Goal: Find contact information: Find contact information

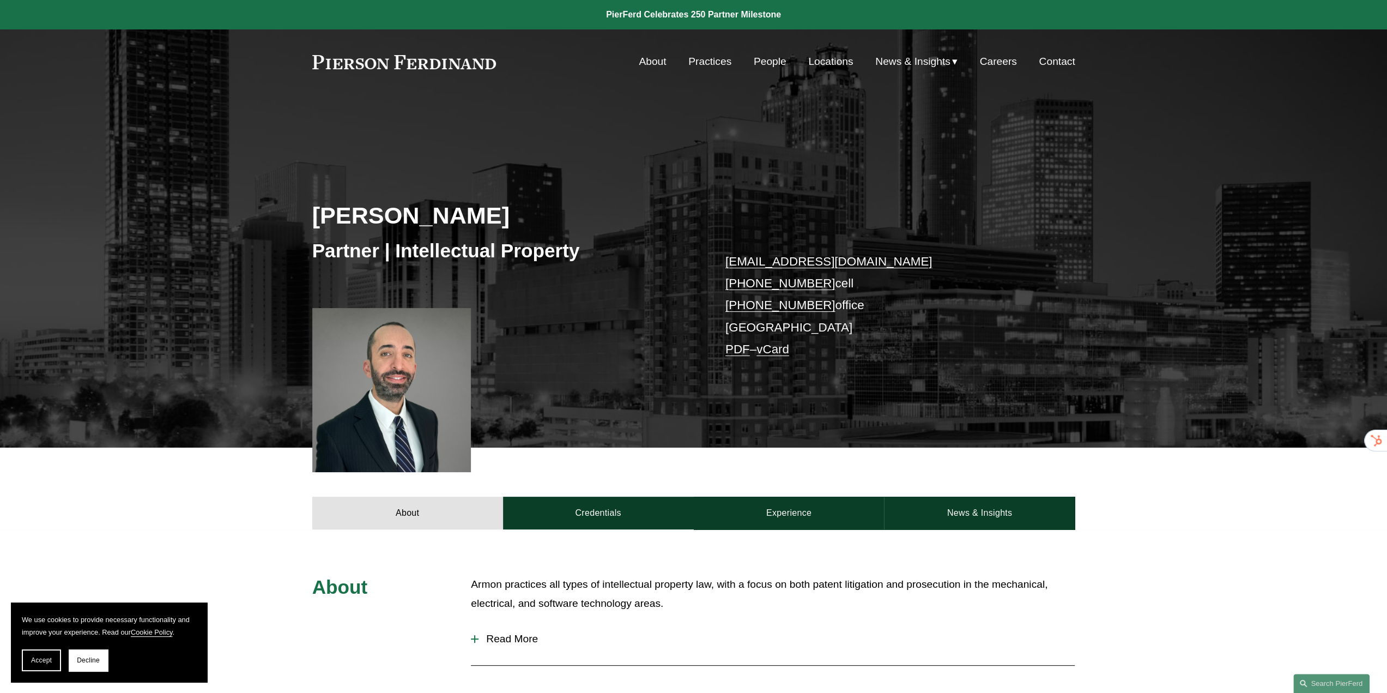
click at [89, 667] on button "Decline" at bounding box center [88, 660] width 39 height 22
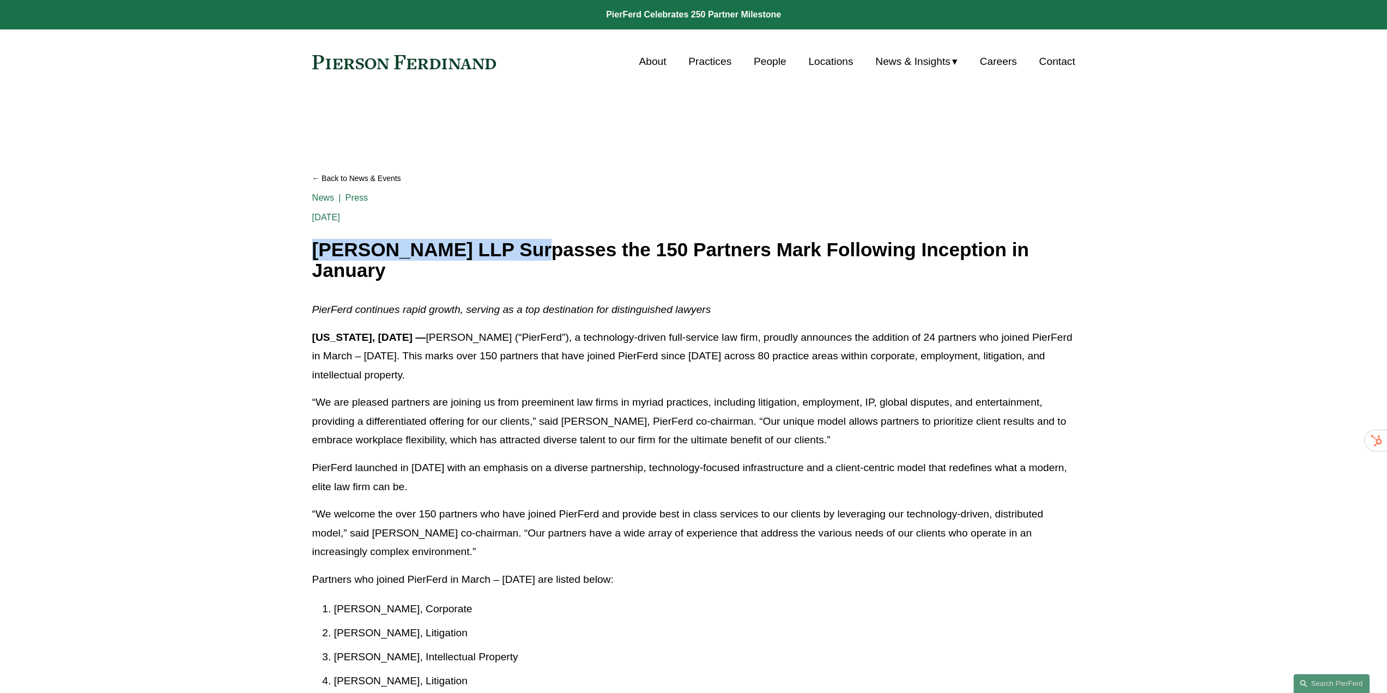
drag, startPoint x: 312, startPoint y: 248, endPoint x: 519, endPoint y: 244, distance: 207.2
click at [519, 244] on h1 "Pierson Ferdinand LLP Surpasses the 150 Partners Mark Following Inception in Ja…" at bounding box center [693, 260] width 763 height 42
copy h1 "Pierson Ferdinand LLP"
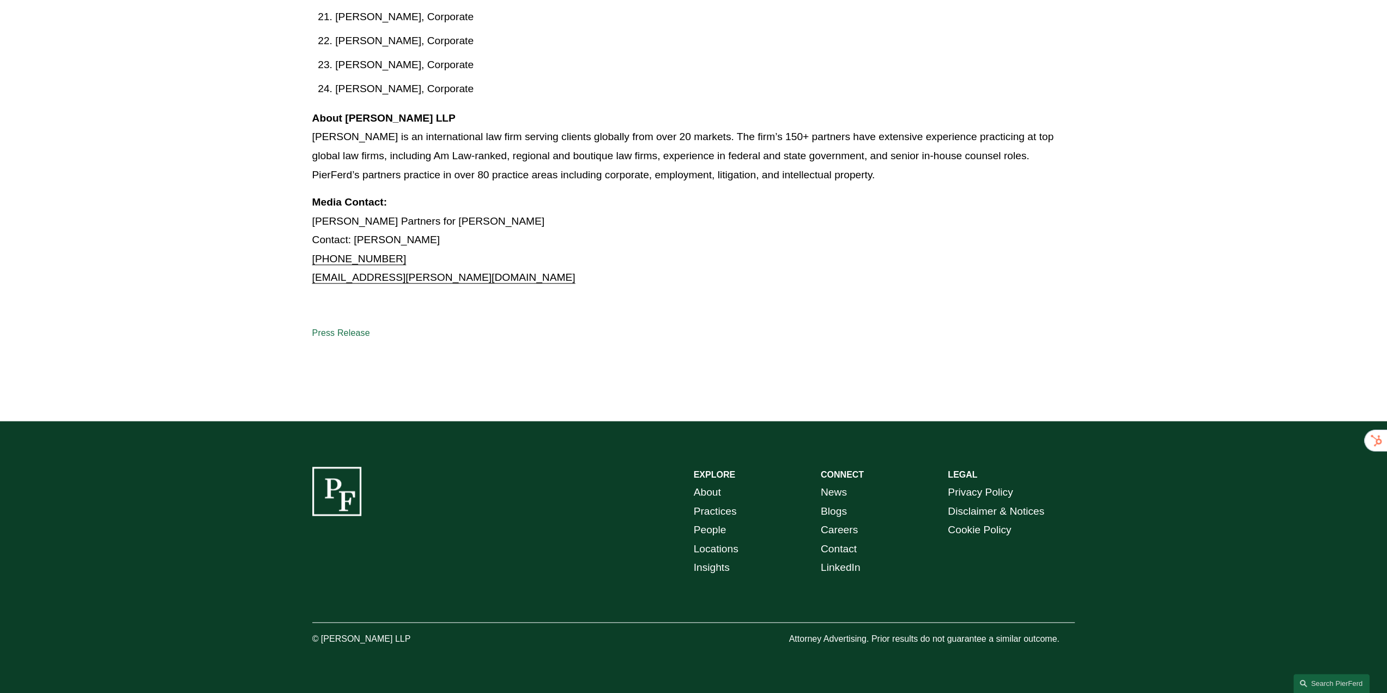
scroll to position [1075, 0]
click at [711, 546] on link "Locations" at bounding box center [716, 549] width 45 height 19
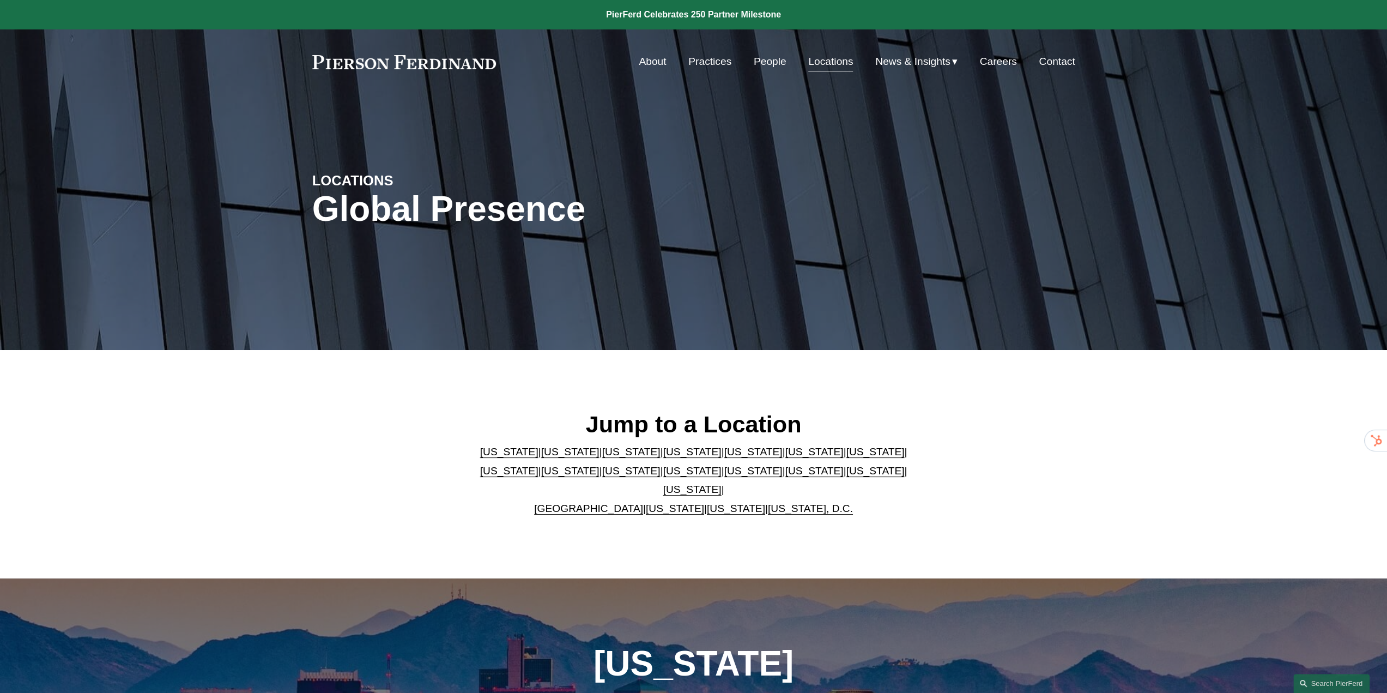
click at [785, 457] on link "[US_STATE]" at bounding box center [814, 451] width 58 height 11
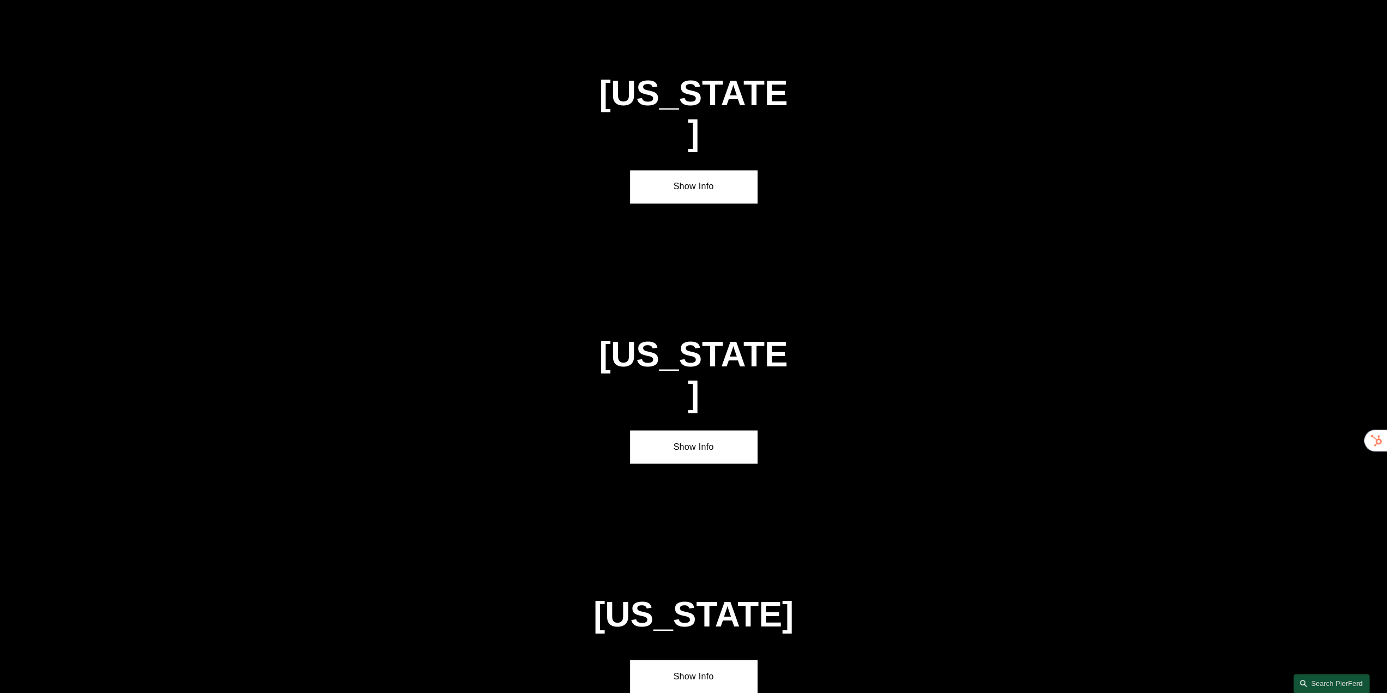
scroll to position [1727, 0]
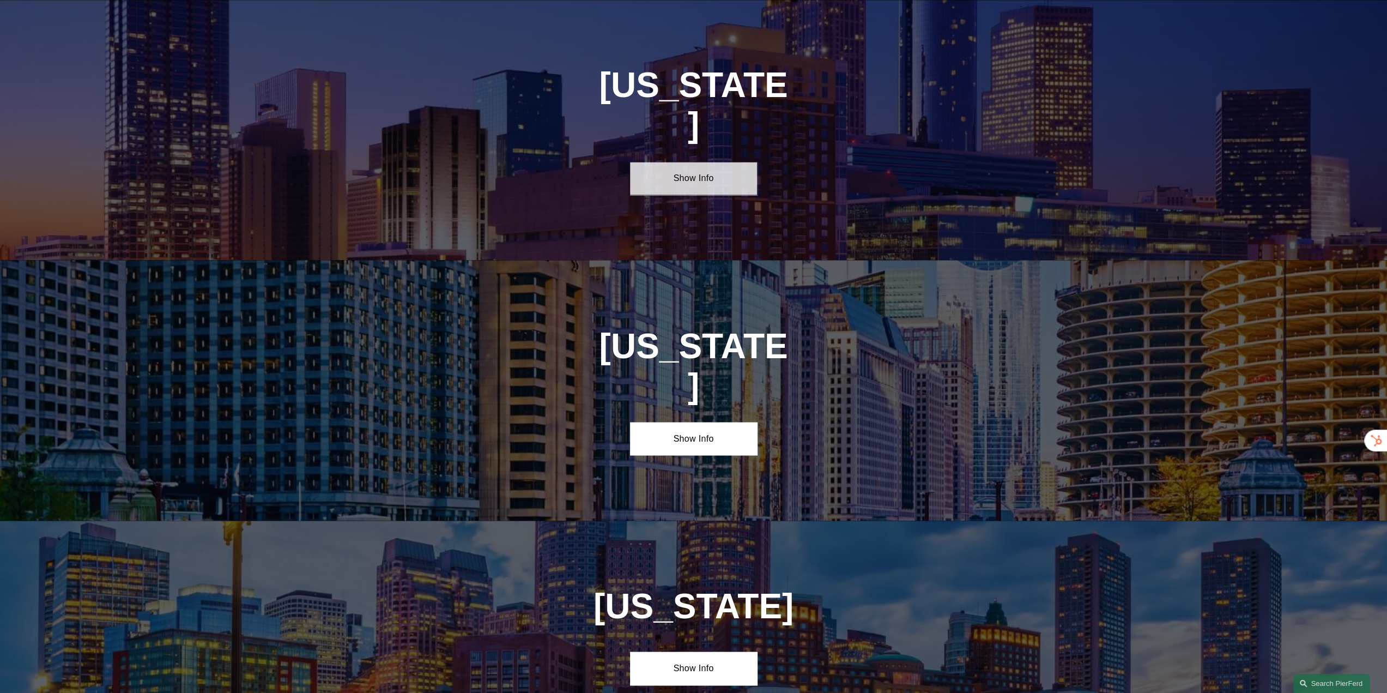
click at [705, 162] on link "Show Info" at bounding box center [693, 178] width 127 height 33
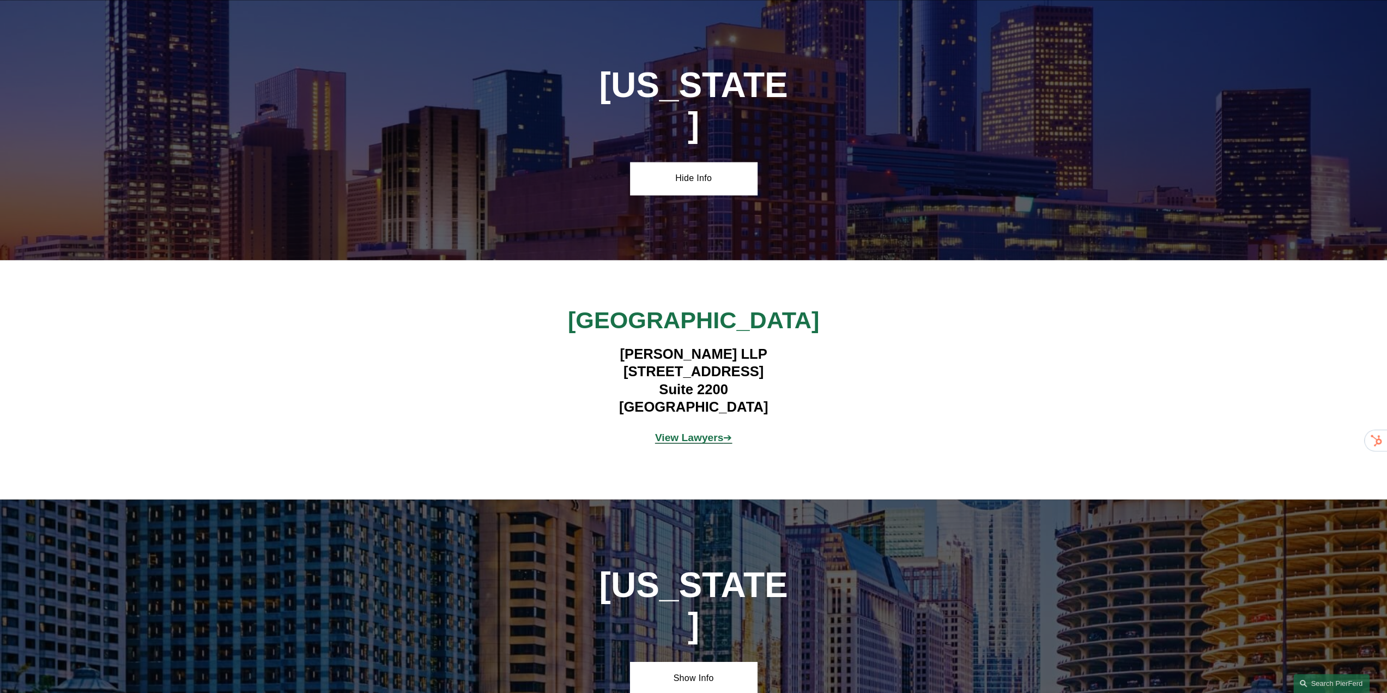
click at [709, 431] on strong "View Lawyers" at bounding box center [689, 436] width 69 height 11
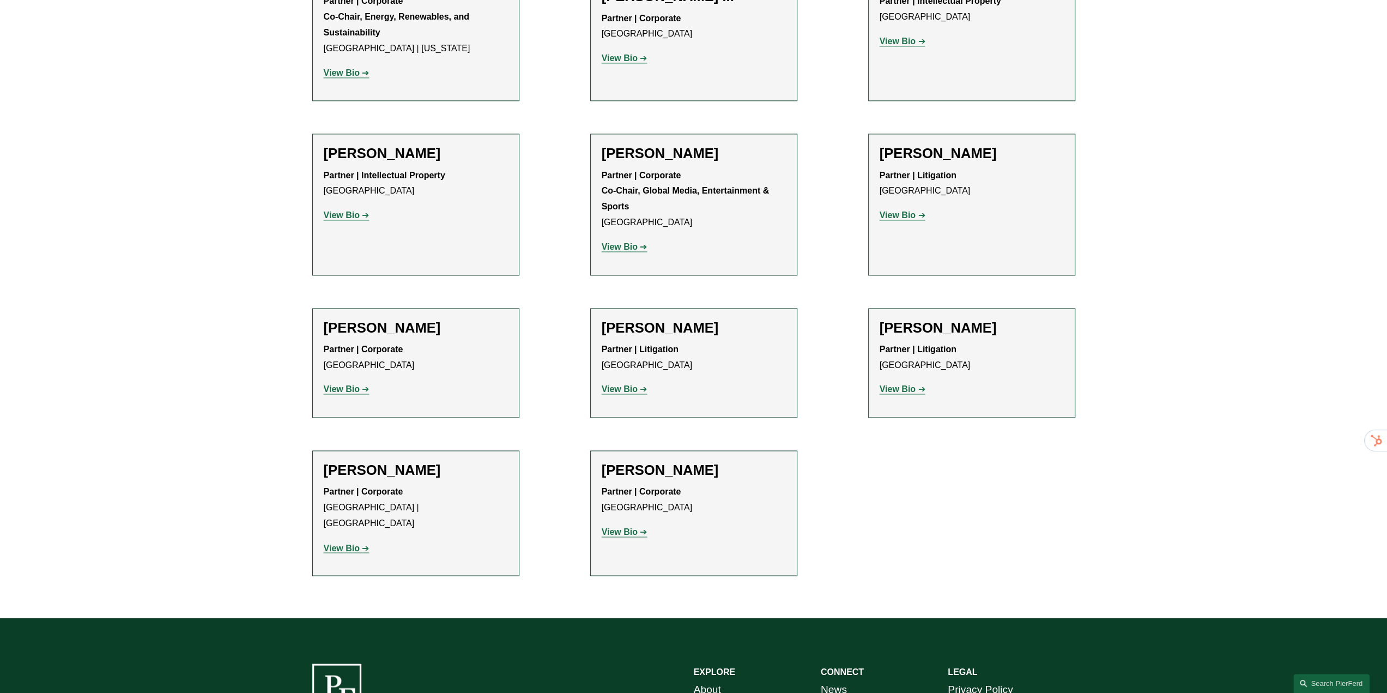
scroll to position [1626, 0]
